Goal: Task Accomplishment & Management: Manage account settings

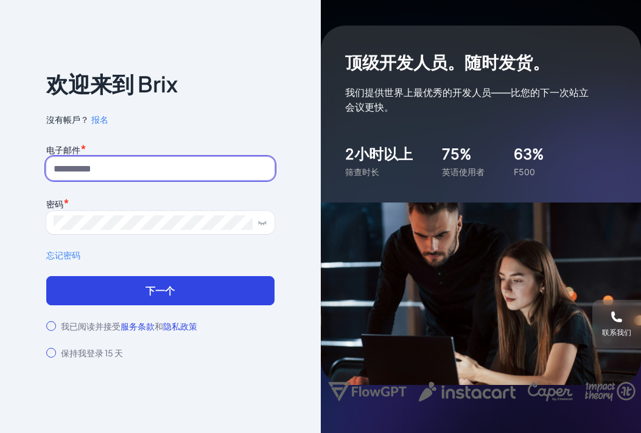
click at [172, 172] on input at bounding box center [160, 168] width 228 height 23
type input "**********"
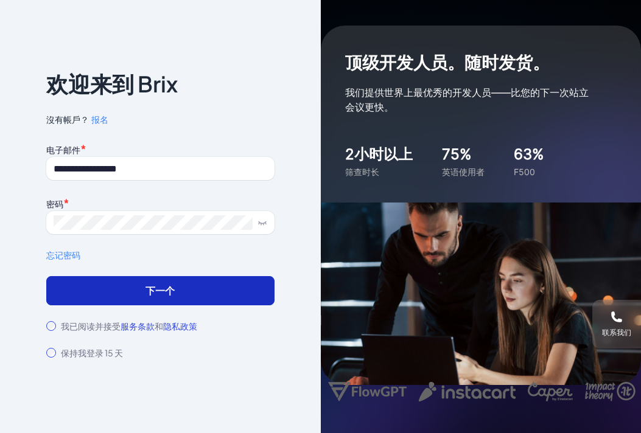
click at [136, 298] on button "下一个" at bounding box center [160, 290] width 228 height 29
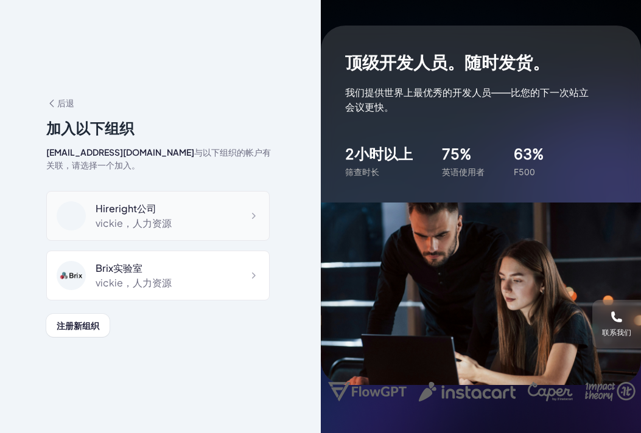
click at [201, 223] on div "Hireright公司 vickie ，人力资源" at bounding box center [157, 216] width 223 height 50
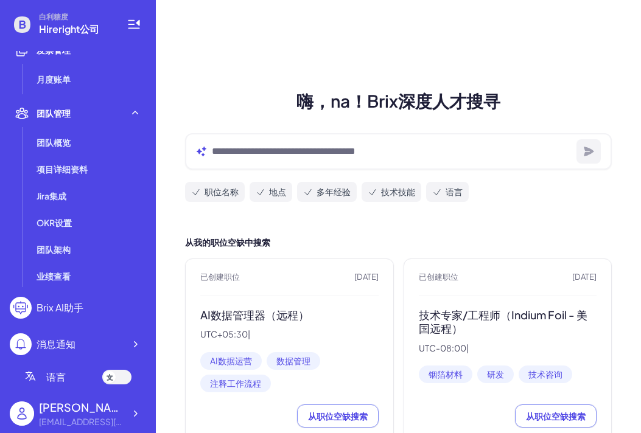
scroll to position [332, 0]
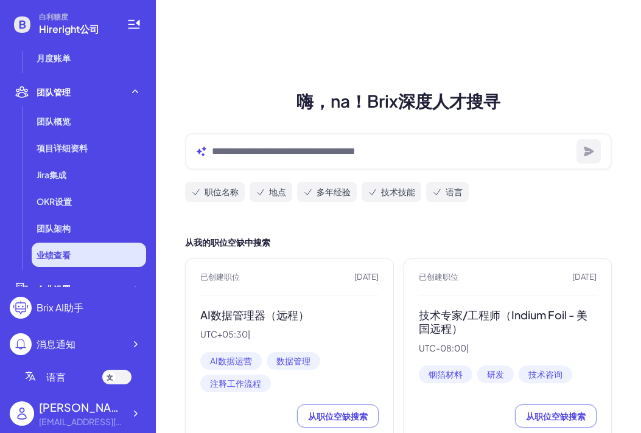
click at [51, 251] on font "业绩查看" at bounding box center [54, 255] width 34 height 11
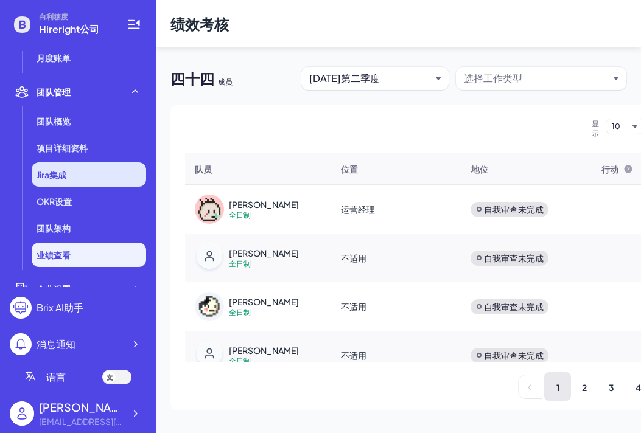
click at [75, 177] on li "Jira集成" at bounding box center [89, 175] width 114 height 24
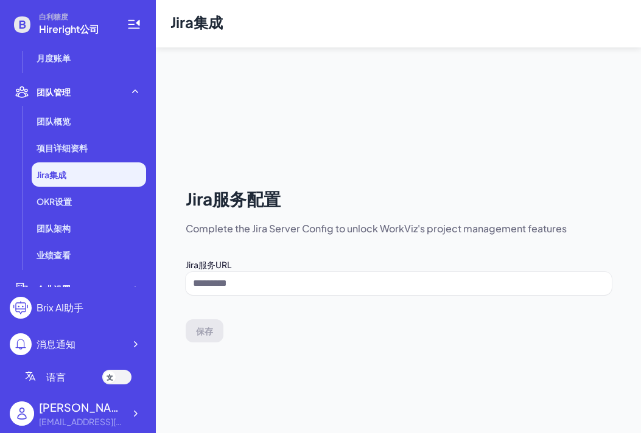
type input "**********"
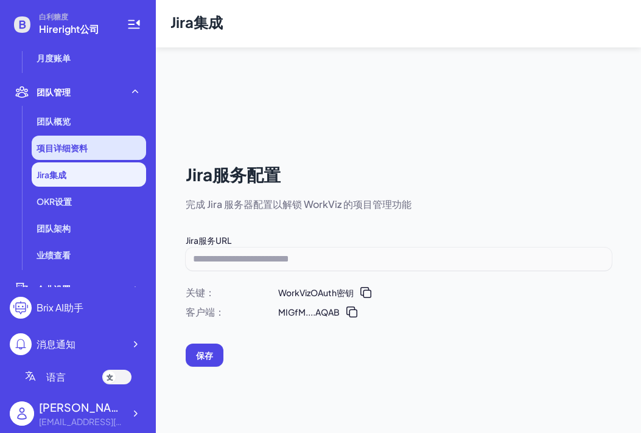
click at [68, 147] on font "项目详细资料" at bounding box center [62, 147] width 51 height 11
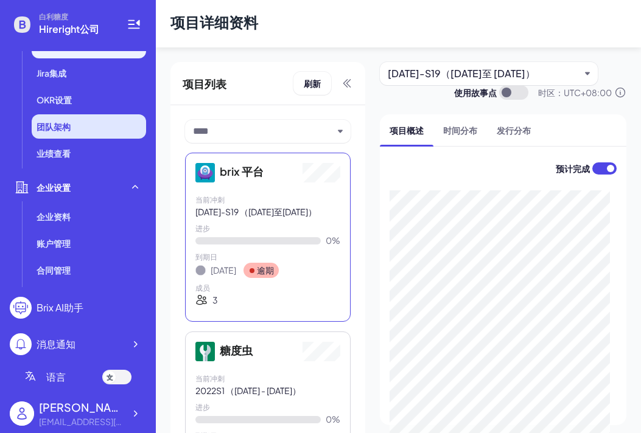
scroll to position [485, 0]
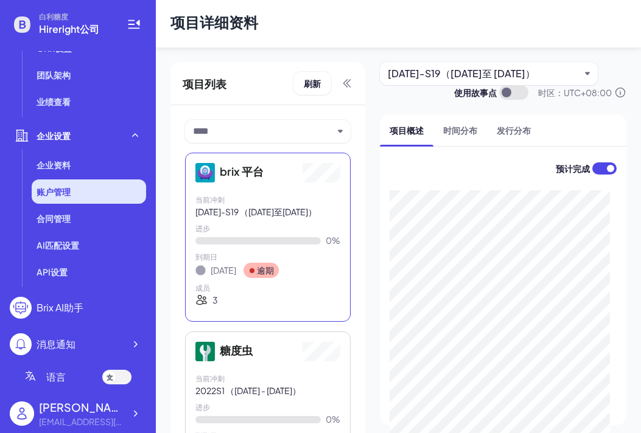
click at [53, 195] on font "账户管理" at bounding box center [54, 191] width 34 height 11
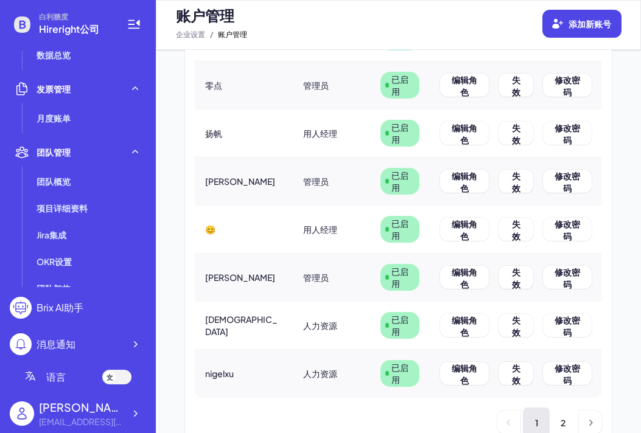
scroll to position [271, 0]
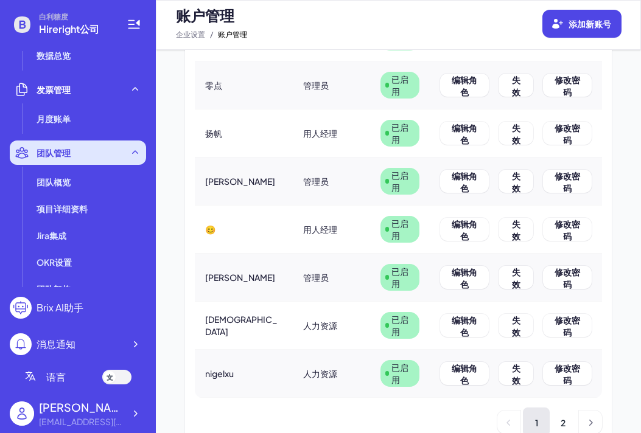
click at [69, 155] on font "团队管理" at bounding box center [54, 152] width 34 height 11
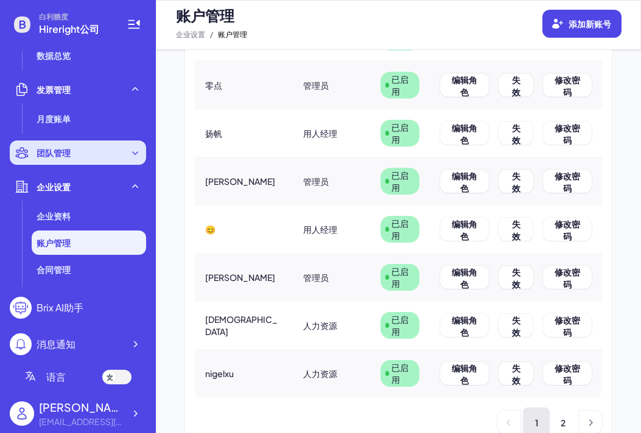
click at [69, 155] on font "团队管理" at bounding box center [54, 152] width 34 height 11
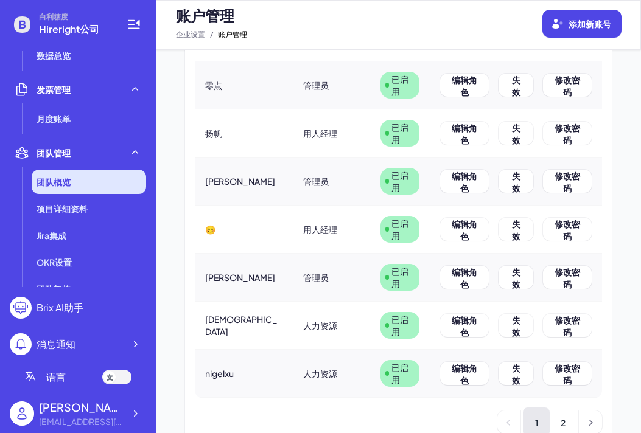
click at [66, 174] on li "团队概览" at bounding box center [89, 182] width 114 height 24
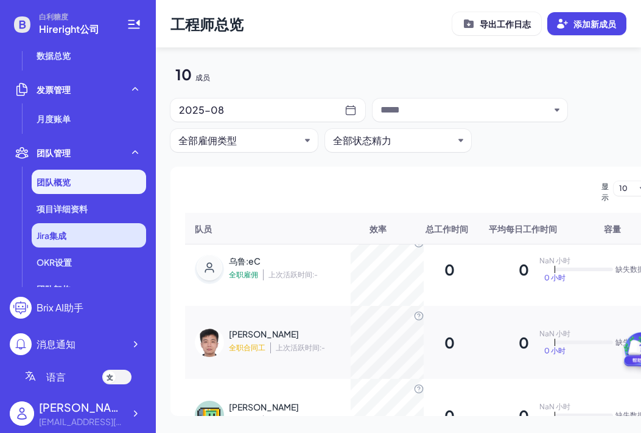
scroll to position [485, 0]
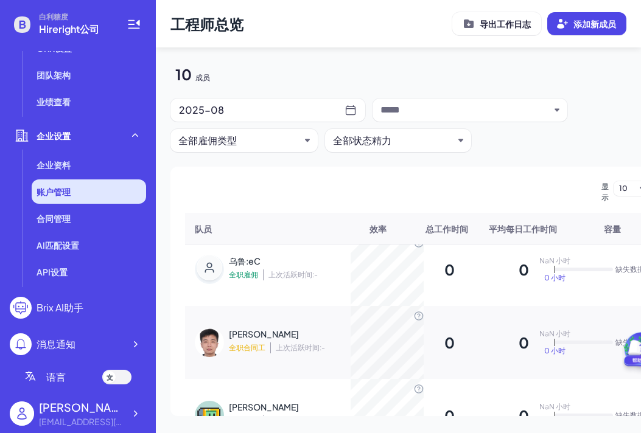
click at [59, 196] on font "账户管理" at bounding box center [54, 191] width 34 height 11
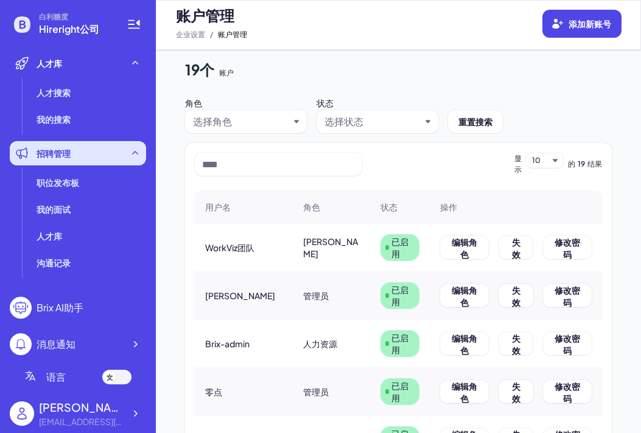
click at [61, 144] on div "招聘管理" at bounding box center [78, 153] width 136 height 24
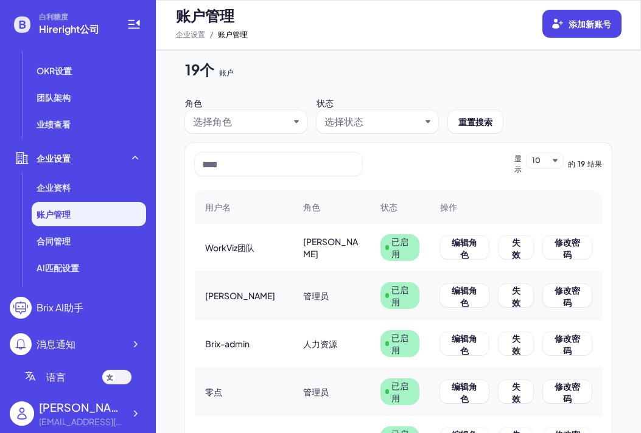
scroll to position [376, 0]
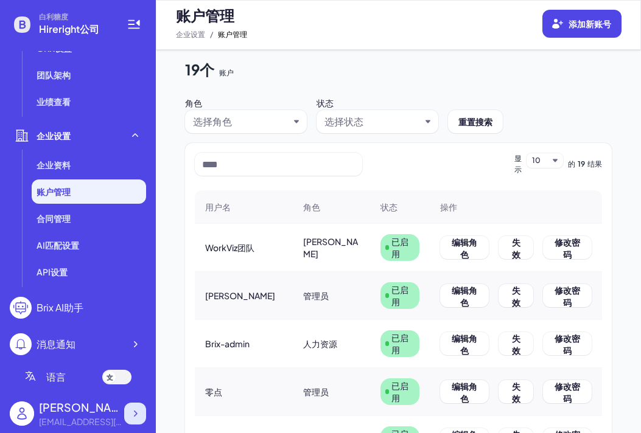
click at [135, 416] on icon at bounding box center [135, 414] width 12 height 12
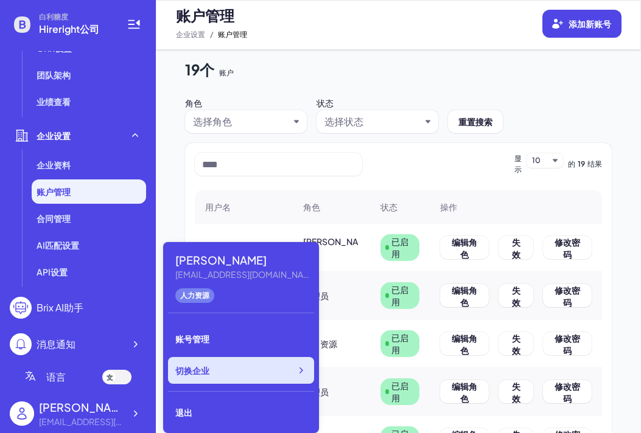
click at [200, 377] on div "切换企业" at bounding box center [241, 370] width 146 height 27
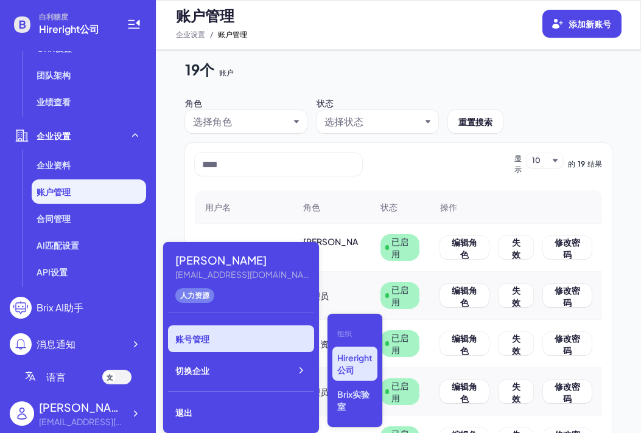
click at [228, 338] on div "账号管理" at bounding box center [241, 339] width 146 height 27
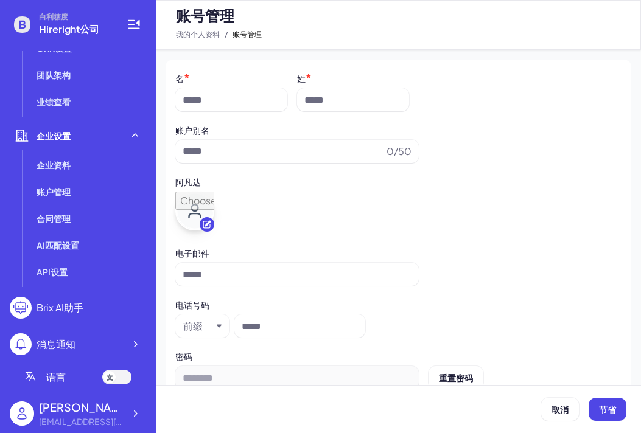
type input "**"
type input "******"
type input "**********"
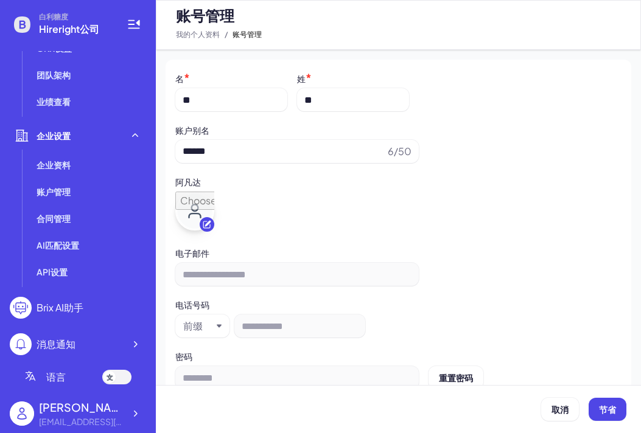
click at [55, 415] on div "薇琪" at bounding box center [81, 407] width 85 height 16
click at [125, 418] on div at bounding box center [135, 414] width 22 height 22
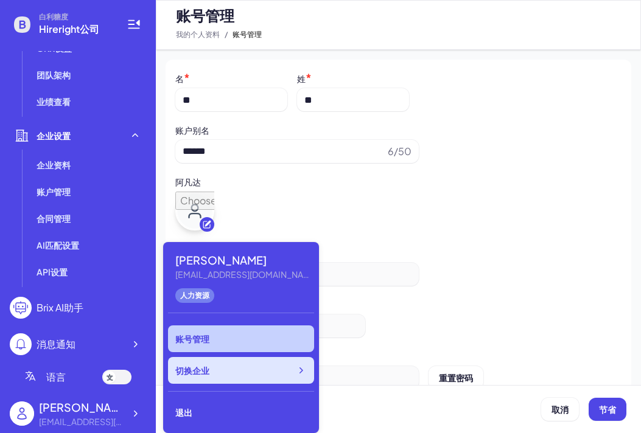
click at [203, 381] on div "切换企业" at bounding box center [241, 370] width 146 height 27
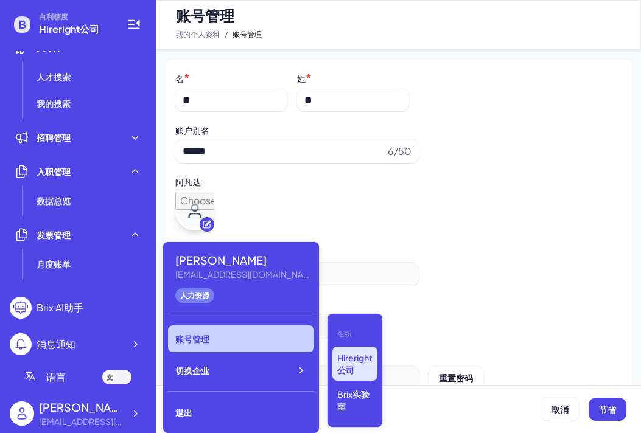
scroll to position [16, 0]
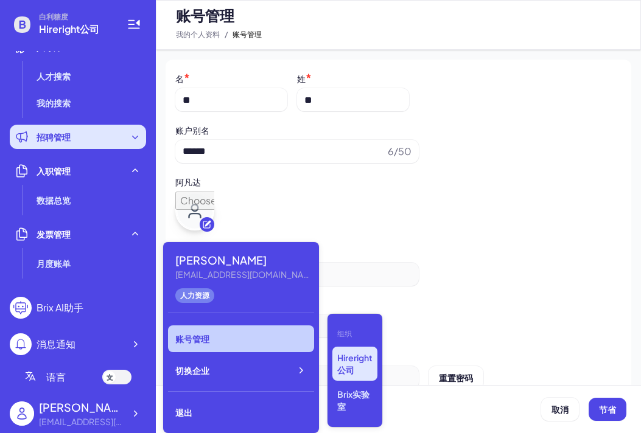
click at [79, 141] on div "招聘管理" at bounding box center [78, 137] width 136 height 24
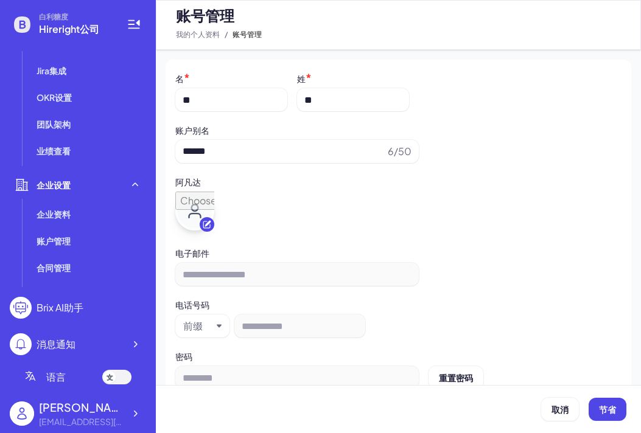
scroll to position [485, 0]
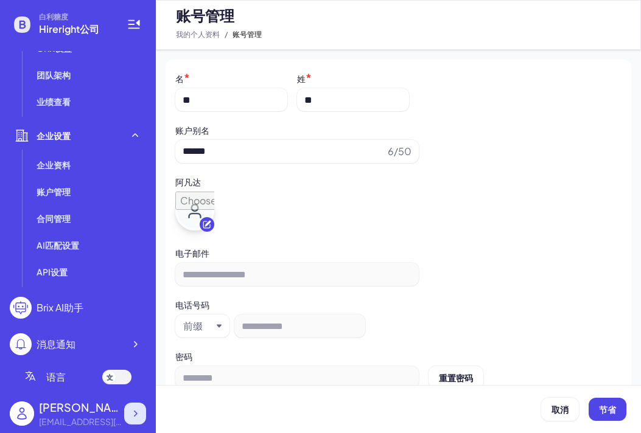
click at [133, 413] on icon at bounding box center [135, 414] width 12 height 12
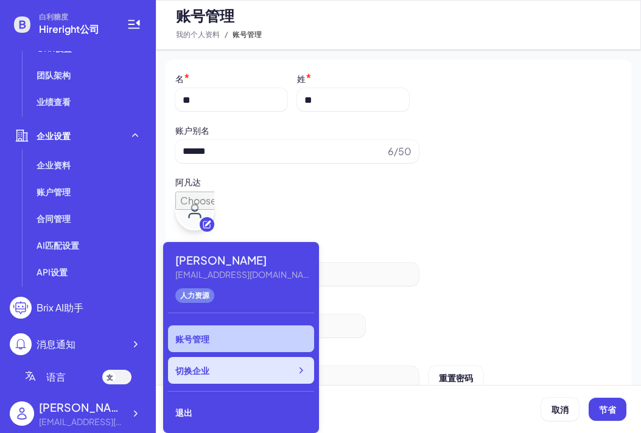
click at [216, 370] on div "切换企业" at bounding box center [241, 370] width 146 height 27
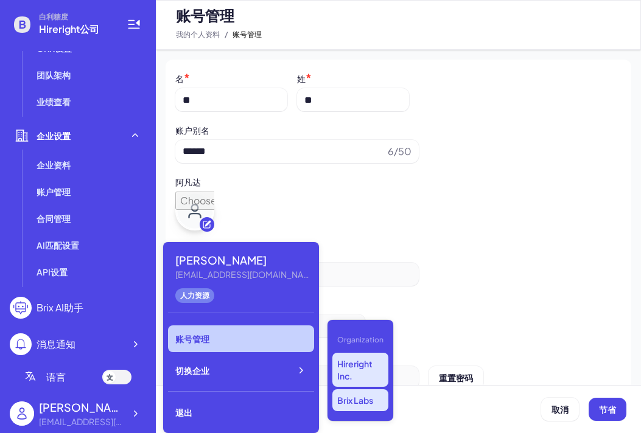
click at [346, 401] on p "Brix Labs" at bounding box center [360, 401] width 56 height 22
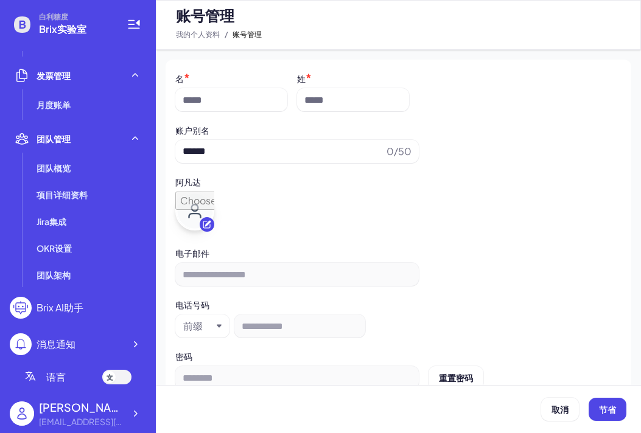
scroll to position [251, 0]
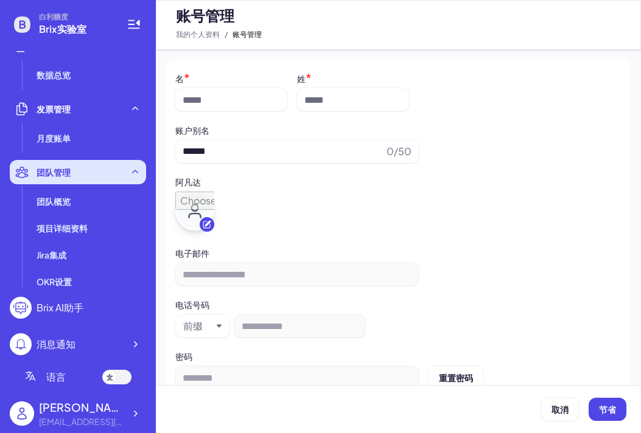
click at [72, 170] on div "团队管理" at bounding box center [78, 172] width 136 height 24
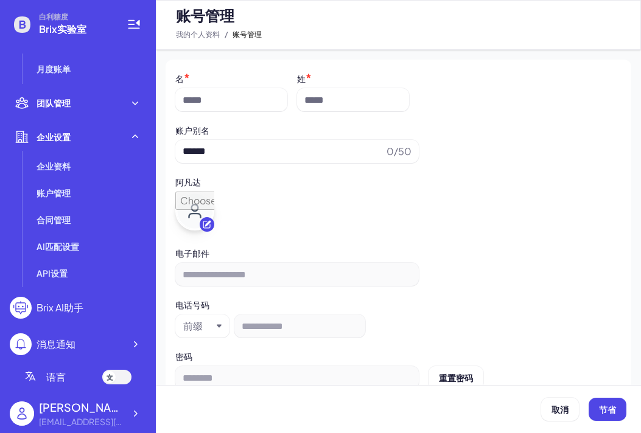
scroll to position [322, 0]
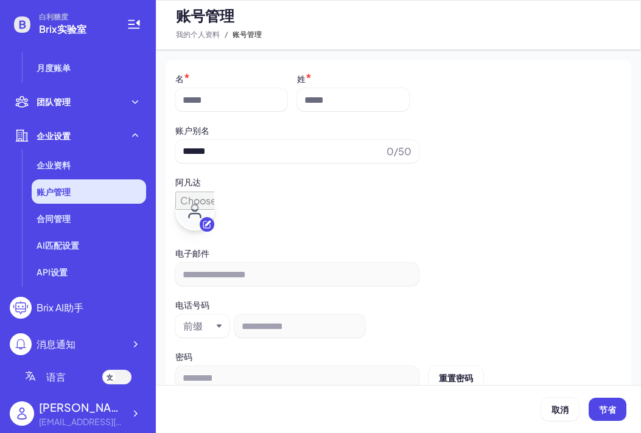
click at [51, 192] on font "账户管理" at bounding box center [54, 191] width 34 height 11
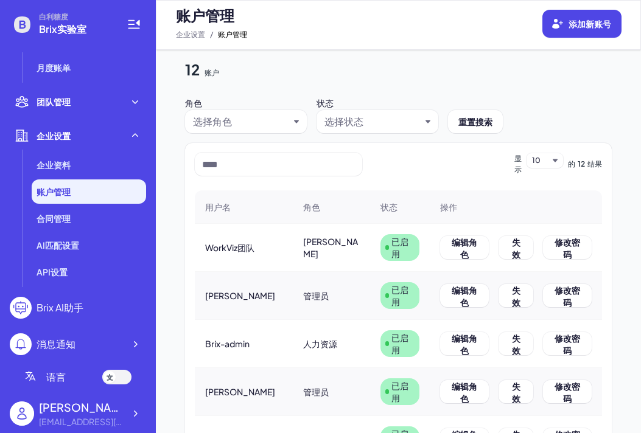
click at [214, 131] on div "选择角色" at bounding box center [246, 121] width 122 height 23
click at [219, 122] on font "选择角色" at bounding box center [212, 121] width 39 height 13
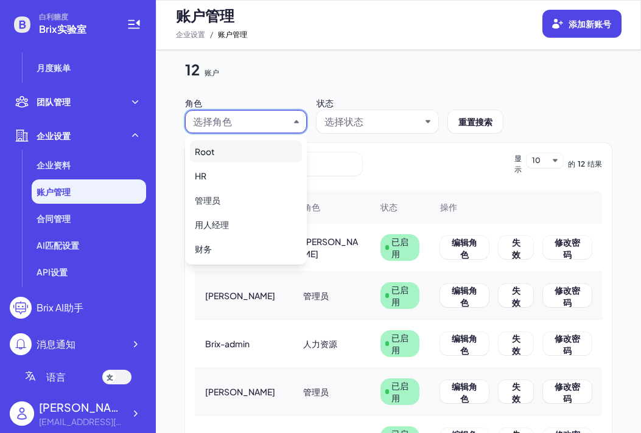
click at [356, 120] on font "选择状态" at bounding box center [343, 121] width 39 height 13
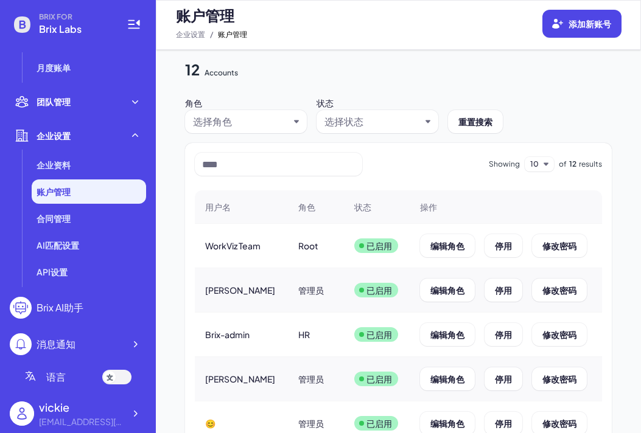
click at [272, 123] on div "选择角色" at bounding box center [241, 121] width 96 height 15
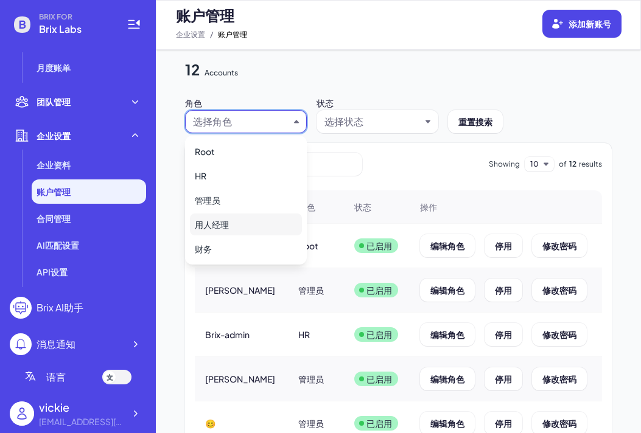
click at [216, 222] on div "用人经理" at bounding box center [246, 225] width 112 height 22
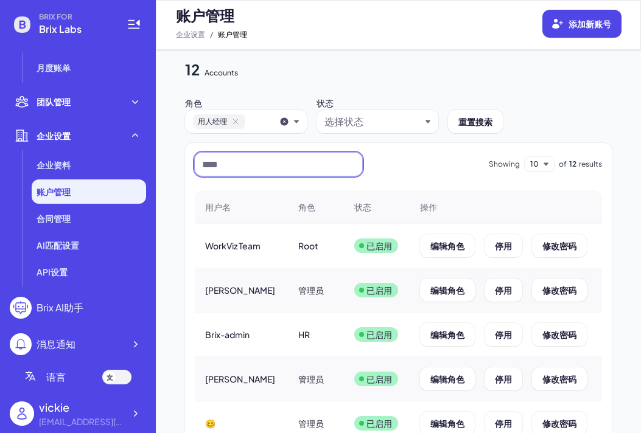
click at [351, 172] on input at bounding box center [278, 164] width 167 height 23
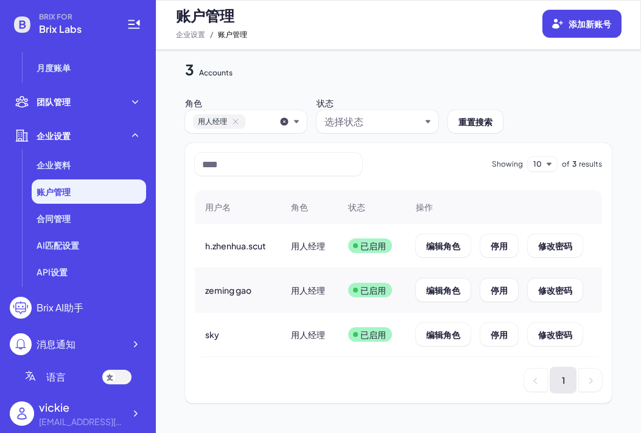
click at [79, 306] on div "Brix AI助手" at bounding box center [60, 308] width 47 height 15
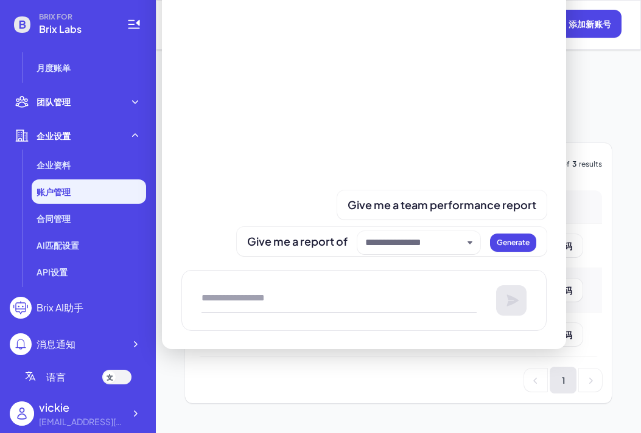
click at [207, 373] on div "1" at bounding box center [398, 380] width 407 height 27
click at [583, 93] on div "3 Accounts 角色 用人经理 状态 选择状态 重置搜索 Showing 10 of 3 results 用户名 角色 状态 操作 h.zhenhua.…" at bounding box center [398, 242] width 485 height 384
click at [90, 195] on li "账户管理" at bounding box center [89, 192] width 114 height 24
click at [55, 307] on div "Brix AI助手" at bounding box center [60, 308] width 47 height 15
click at [72, 74] on li "月度账单" at bounding box center [89, 67] width 114 height 24
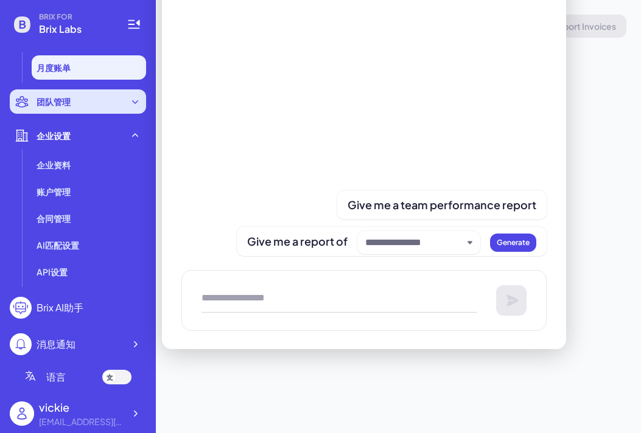
click at [63, 96] on span "团队管理" at bounding box center [54, 102] width 34 height 12
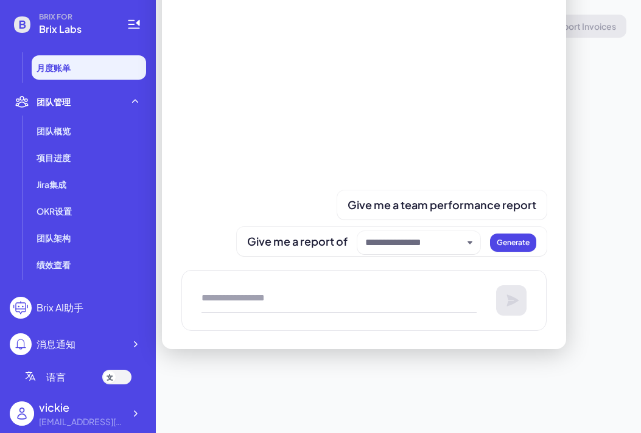
click at [318, 275] on div at bounding box center [363, 300] width 365 height 61
click at [300, 290] on textarea at bounding box center [339, 301] width 275 height 24
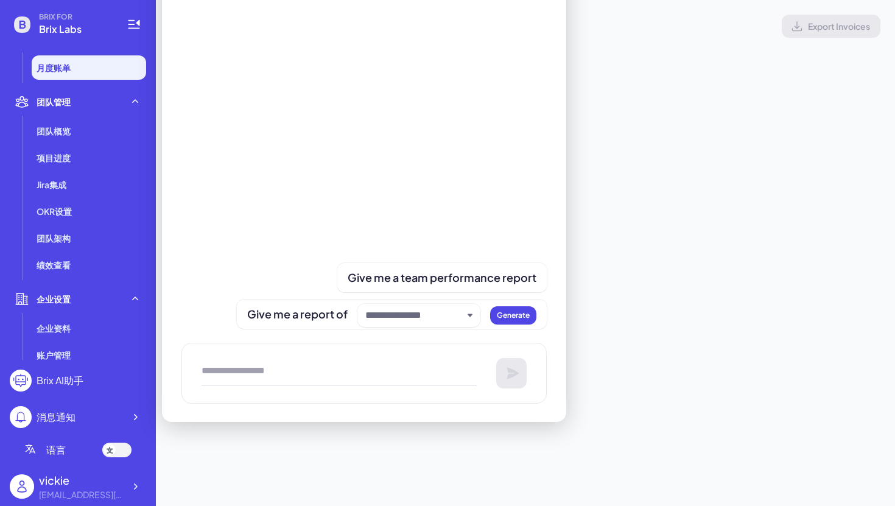
click at [640, 181] on div "Monthly Invoices Export Invoices Unpaid ( 0 ) Paid ( 0 ) Select Year No data" at bounding box center [525, 93] width 739 height 186
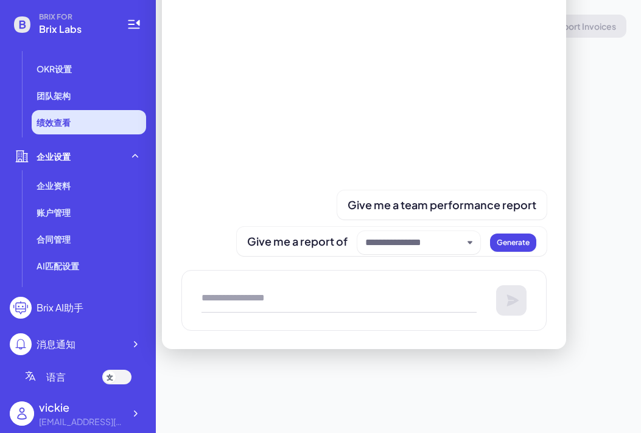
scroll to position [485, 0]
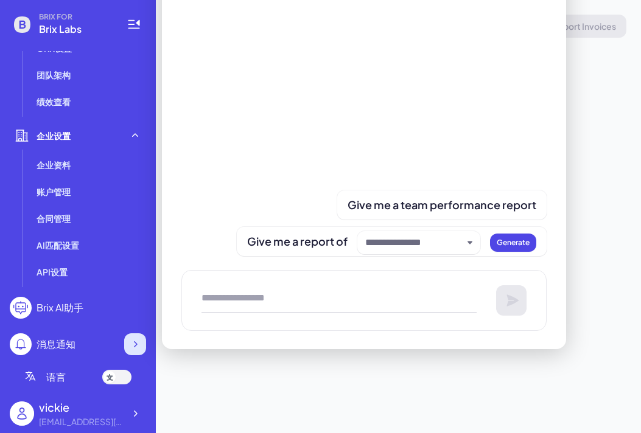
click at [138, 345] on icon at bounding box center [135, 344] width 12 height 12
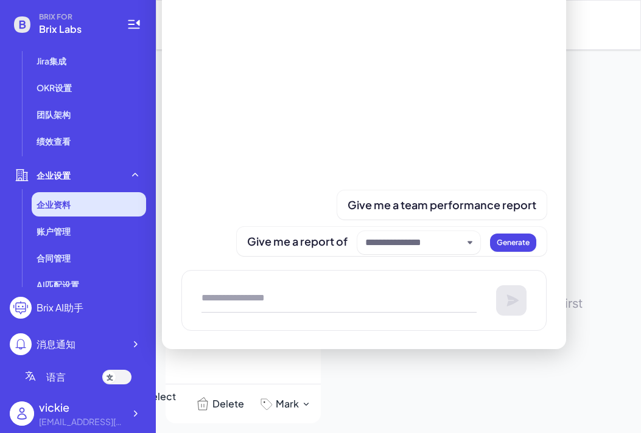
scroll to position [445, 0]
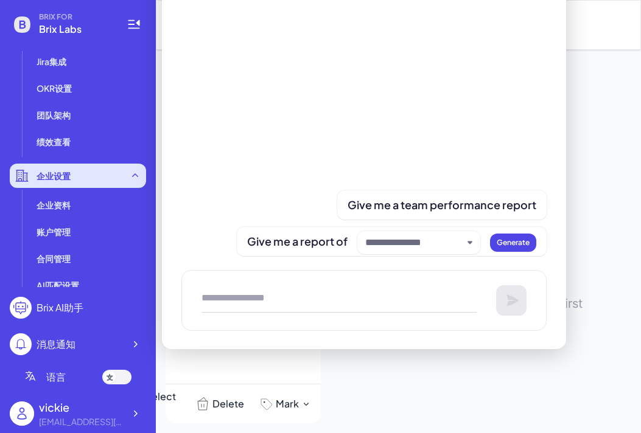
click at [60, 180] on span "企业设置" at bounding box center [54, 176] width 34 height 12
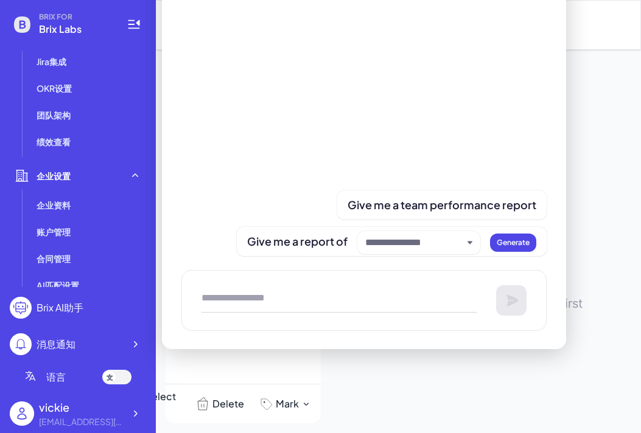
scroll to position [447, 0]
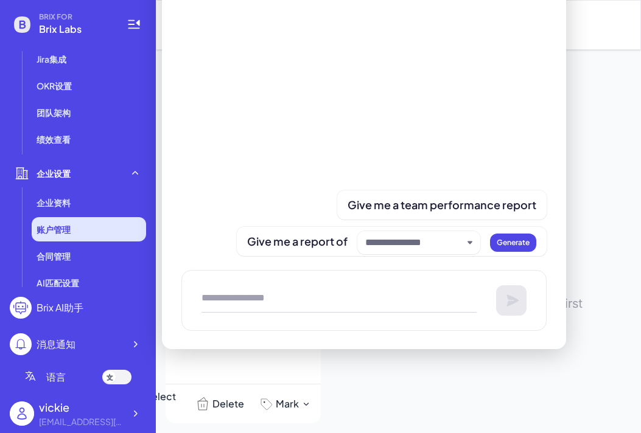
click at [63, 235] on li "账户管理" at bounding box center [89, 229] width 114 height 24
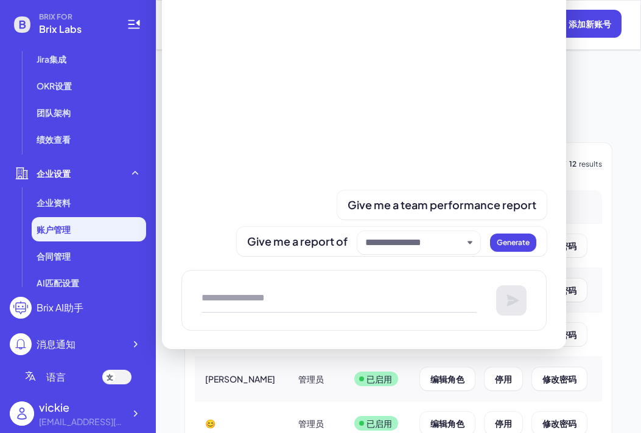
click at [103, 421] on div "1808922258@qq.com" at bounding box center [81, 422] width 85 height 13
click at [135, 416] on icon at bounding box center [135, 414] width 12 height 12
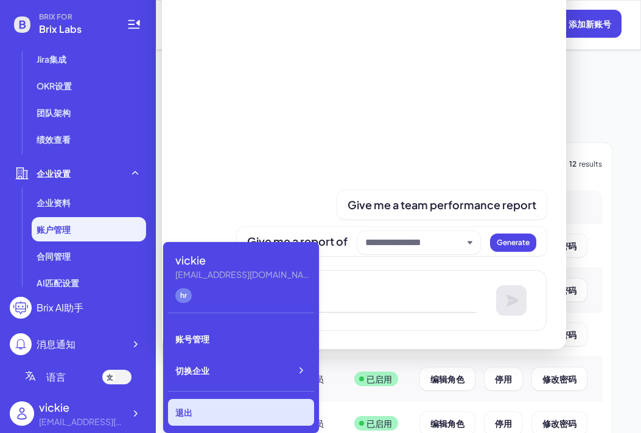
click at [192, 412] on div "退出" at bounding box center [241, 412] width 146 height 27
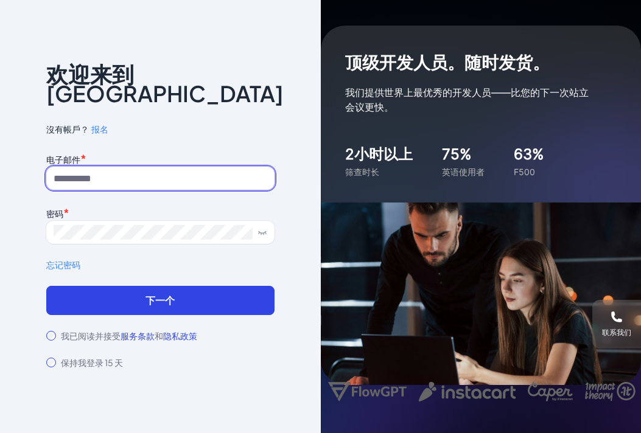
click at [114, 169] on input at bounding box center [160, 178] width 228 height 23
paste input "**********"
type input "**********"
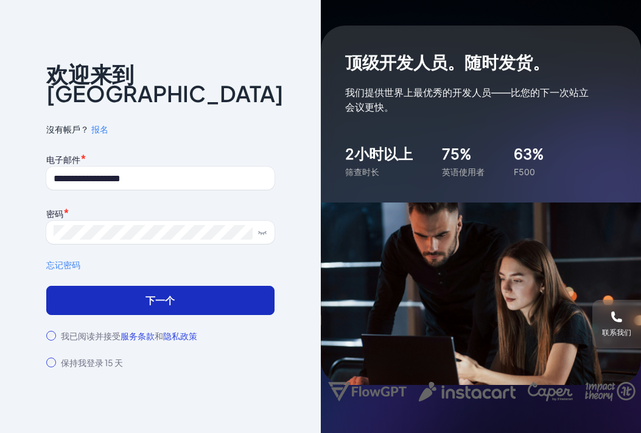
click at [161, 294] on font "下一个" at bounding box center [160, 300] width 29 height 13
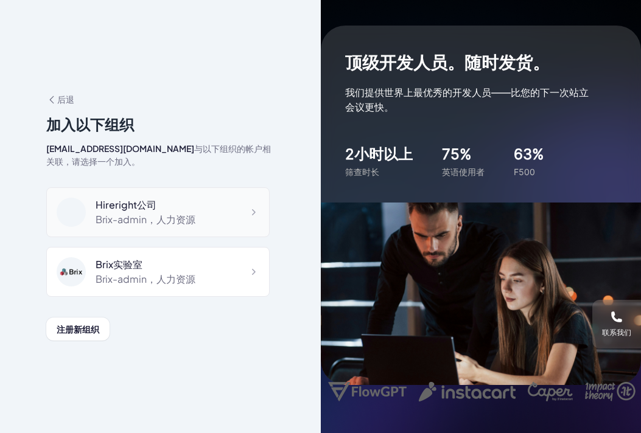
click at [189, 217] on font "，人力资源" at bounding box center [171, 219] width 49 height 13
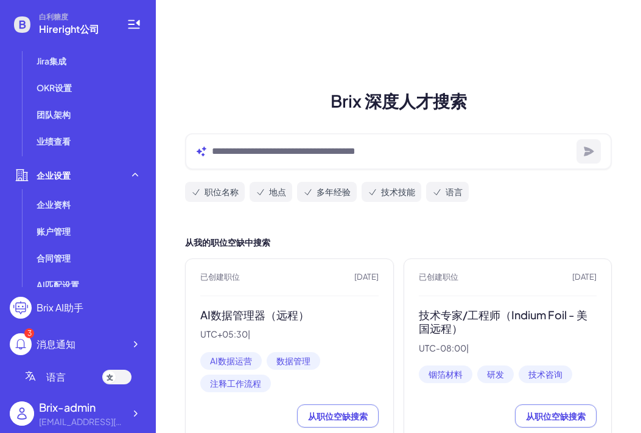
scroll to position [485, 0]
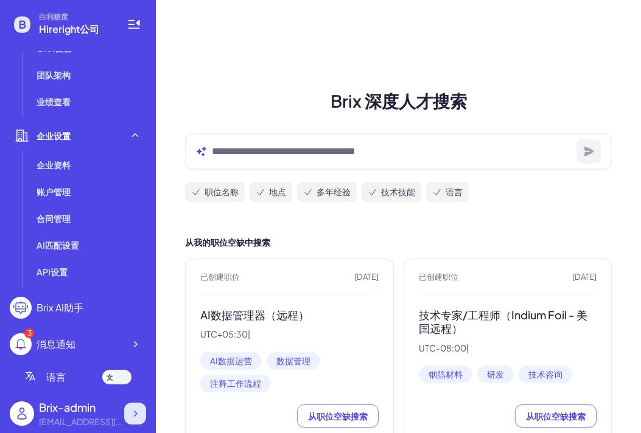
click at [133, 405] on div at bounding box center [135, 414] width 22 height 22
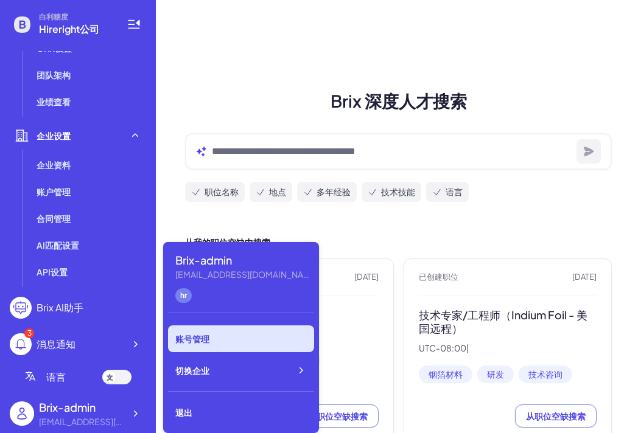
click at [198, 342] on div "账号管理" at bounding box center [241, 339] width 146 height 27
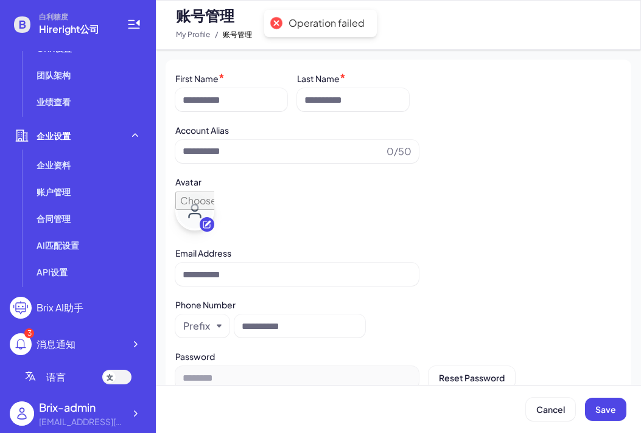
type input "**********"
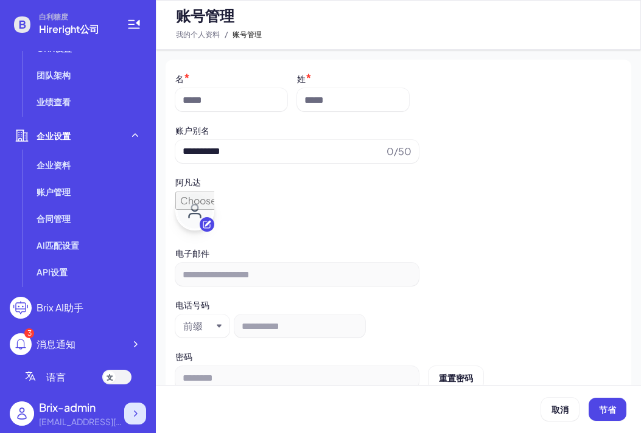
click at [135, 416] on icon at bounding box center [135, 414] width 12 height 12
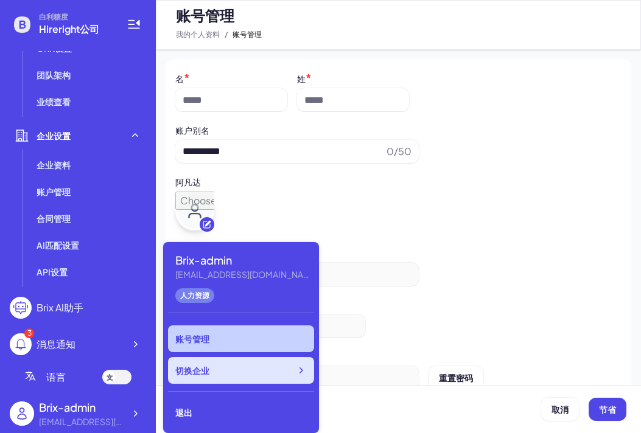
click at [206, 372] on font "切换企业" at bounding box center [192, 370] width 34 height 11
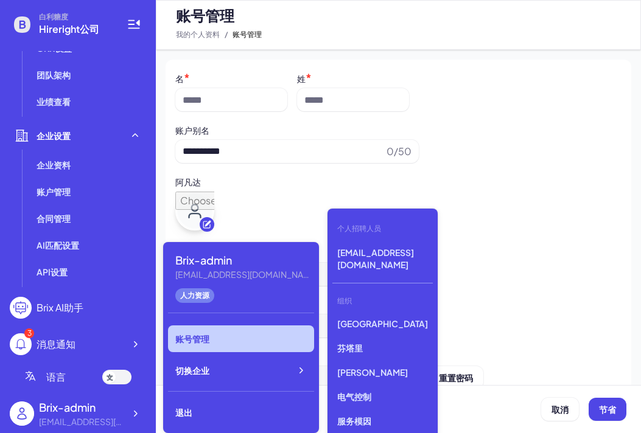
scroll to position [266, 0]
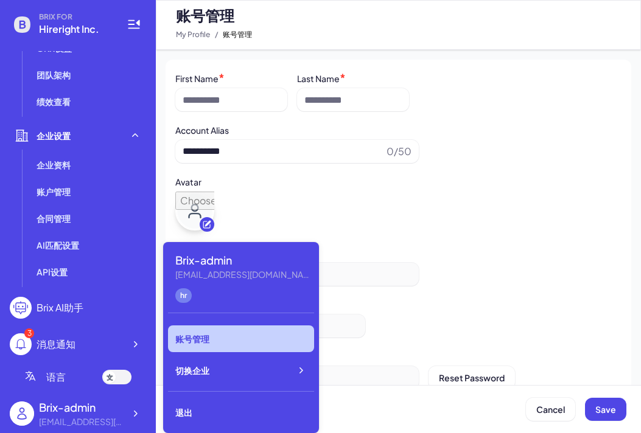
click at [561, 188] on div "Avatar" at bounding box center [398, 181] width 446 height 16
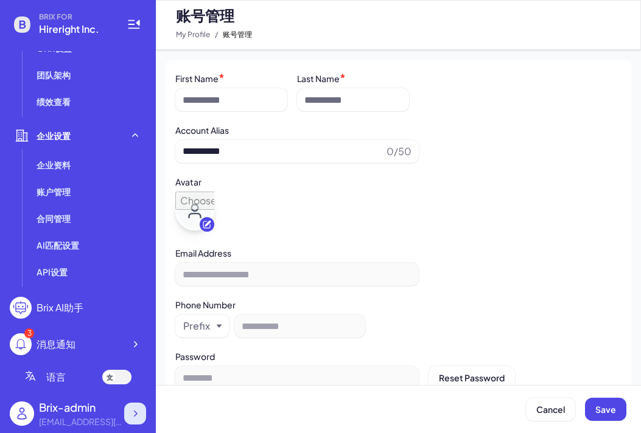
click at [136, 416] on icon at bounding box center [135, 414] width 12 height 12
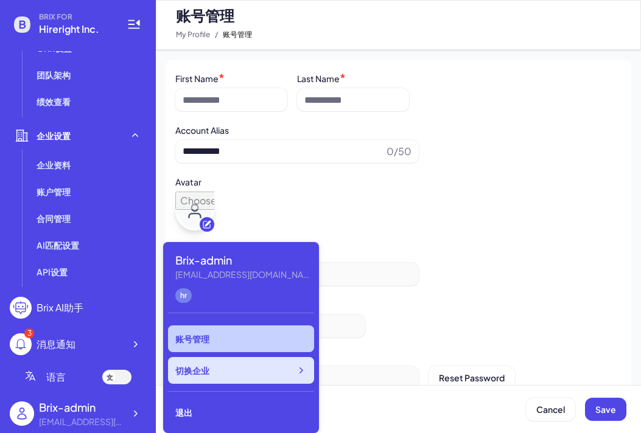
click at [220, 375] on div "切换企业" at bounding box center [241, 370] width 146 height 27
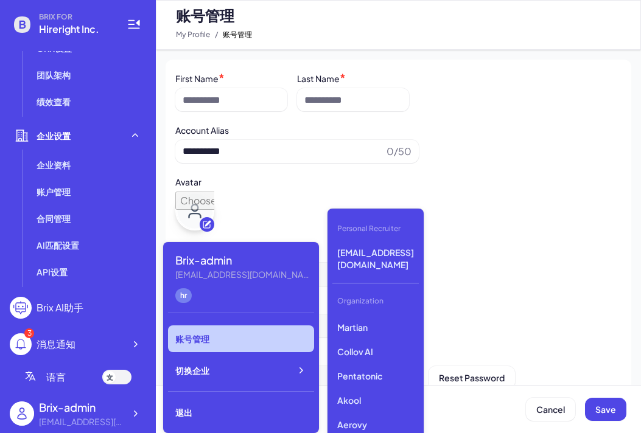
scroll to position [1701, 0]
click at [370, 226] on div "Personal Recruiter" at bounding box center [375, 229] width 86 height 21
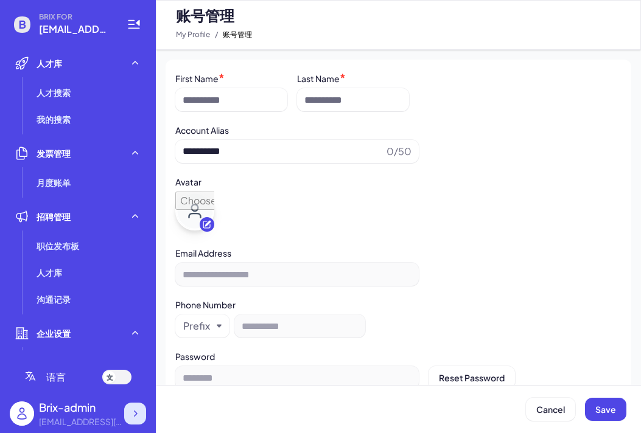
click at [131, 417] on icon at bounding box center [135, 414] width 12 height 12
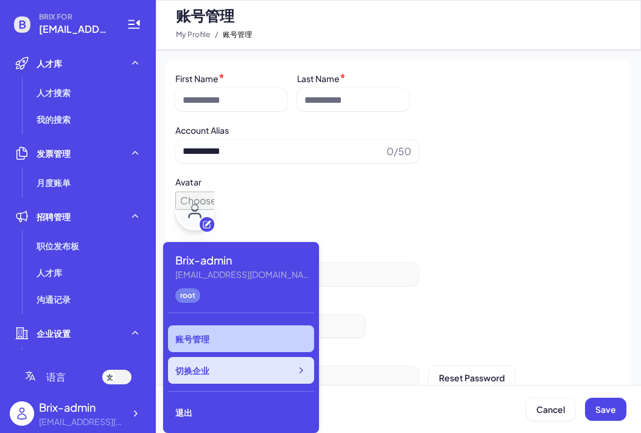
click at [228, 372] on div "切换企业" at bounding box center [241, 370] width 146 height 27
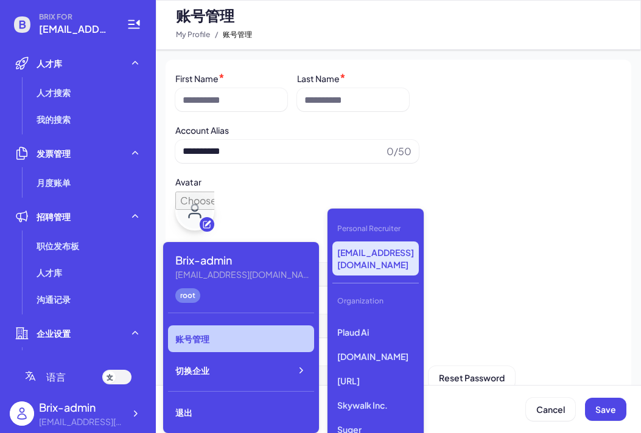
scroll to position [1820, 0]
click at [366, 394] on p "Skywalk Inc." at bounding box center [375, 405] width 86 height 22
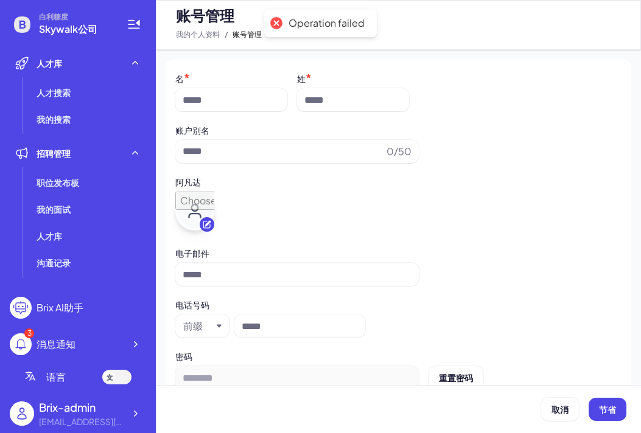
type input "**********"
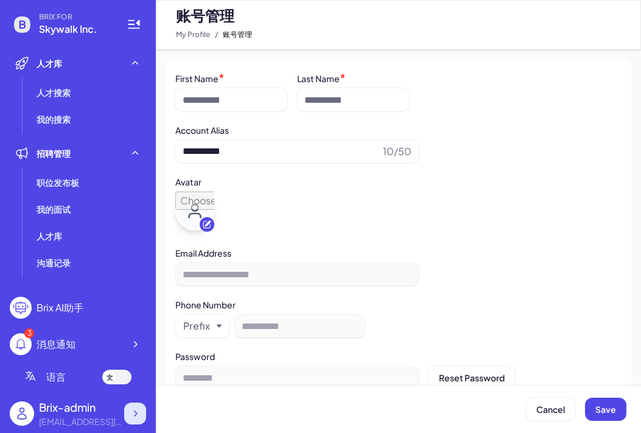
click at [132, 416] on icon at bounding box center [135, 414] width 12 height 12
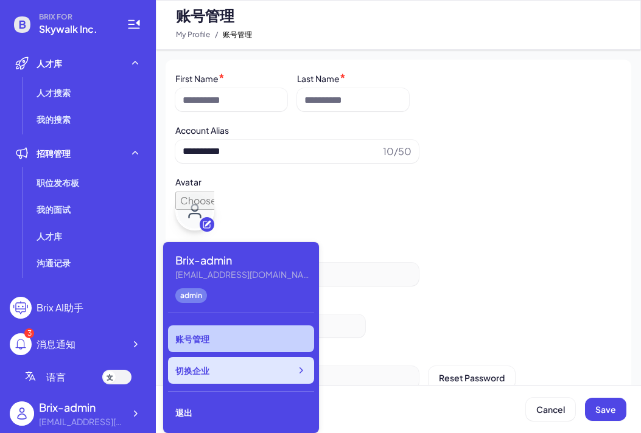
click at [230, 374] on div "切换企业" at bounding box center [241, 370] width 146 height 27
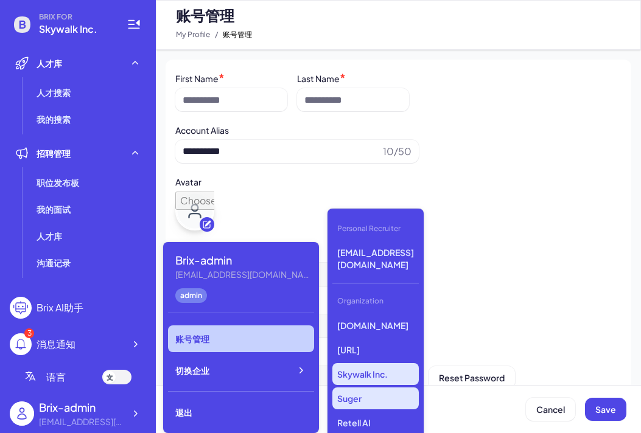
scroll to position [1851, 0]
click at [373, 363] on p "Skywalk Inc." at bounding box center [375, 374] width 86 height 22
click at [371, 363] on p "Skywalk Inc." at bounding box center [375, 374] width 86 height 22
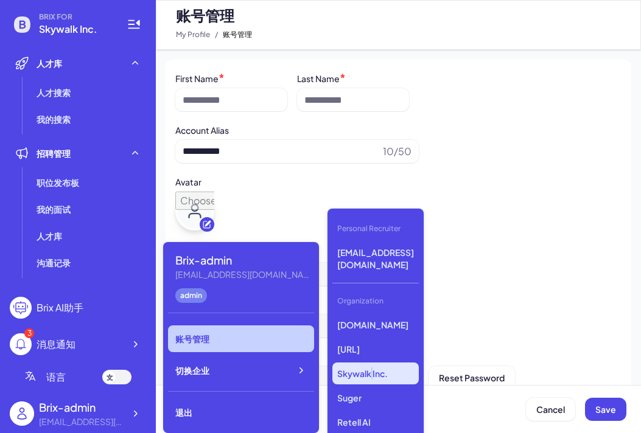
click at [371, 363] on p "Skywalk Inc." at bounding box center [375, 374] width 86 height 22
